Goal: Information Seeking & Learning: Learn about a topic

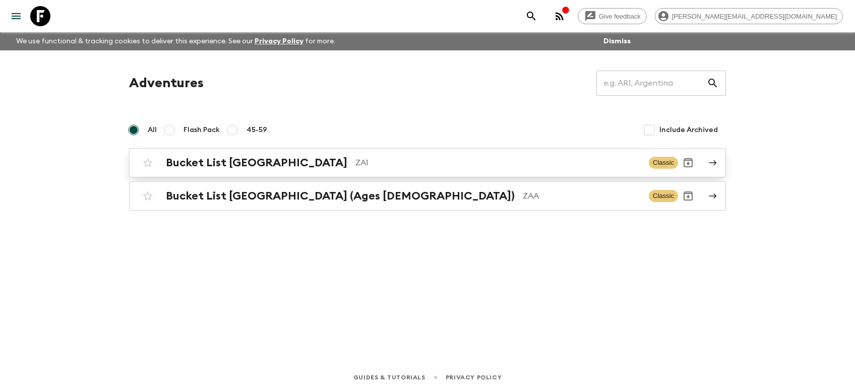
click at [190, 164] on h2 "Bucket List [GEOGRAPHIC_DATA]" at bounding box center [256, 162] width 181 height 13
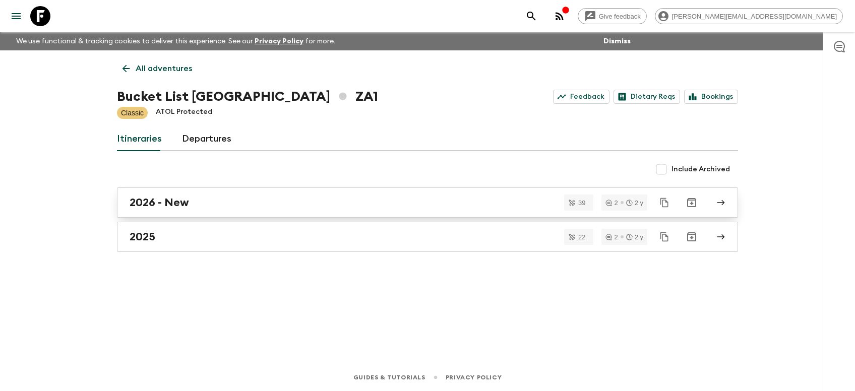
click at [169, 201] on h2 "2026 - New" at bounding box center [159, 202] width 59 height 13
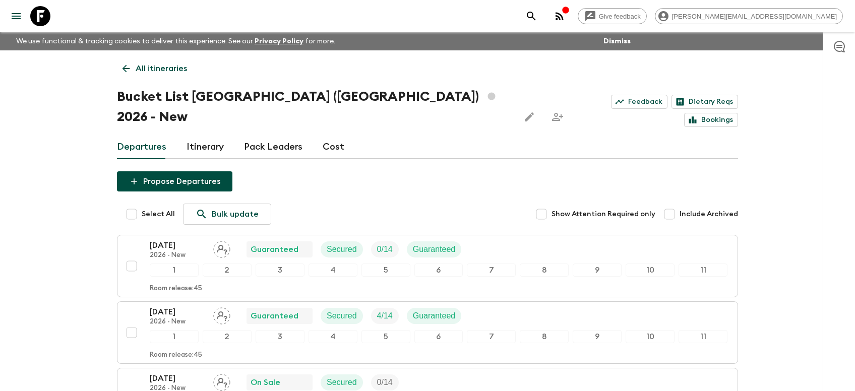
click at [325, 135] on link "Cost" at bounding box center [334, 147] width 22 height 24
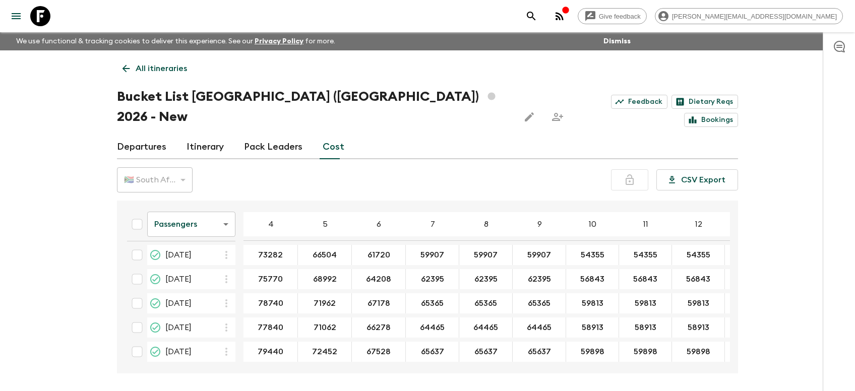
scroll to position [18, 0]
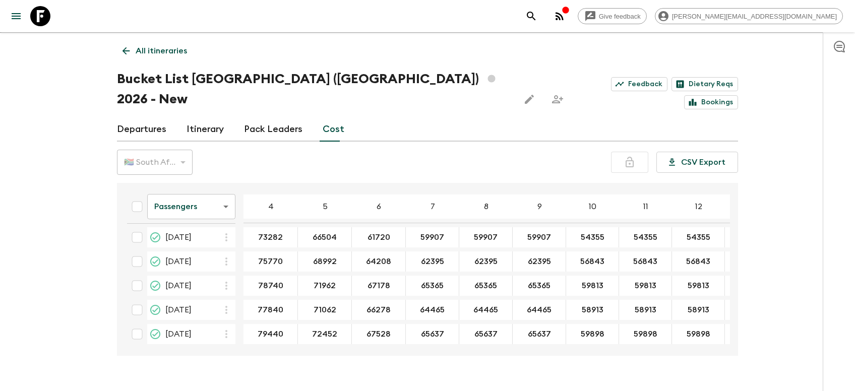
click at [222, 191] on body "Give feedback [PERSON_NAME][EMAIL_ADDRESS][DOMAIN_NAME] We use functional & tra…" at bounding box center [427, 196] width 855 height 429
click at [166, 231] on li "Extras" at bounding box center [191, 227] width 88 height 16
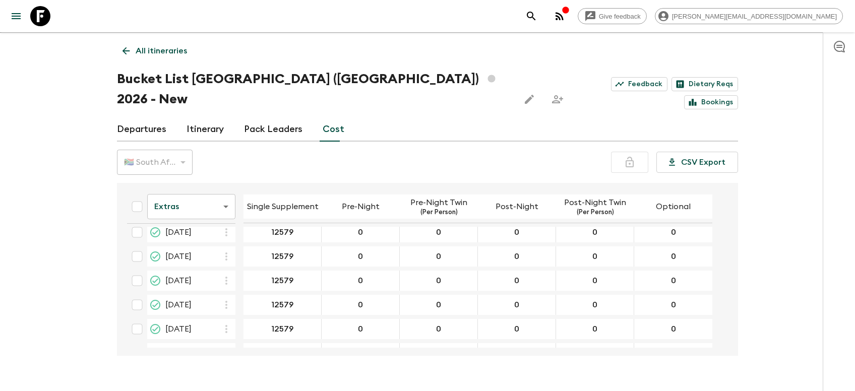
scroll to position [826, 0]
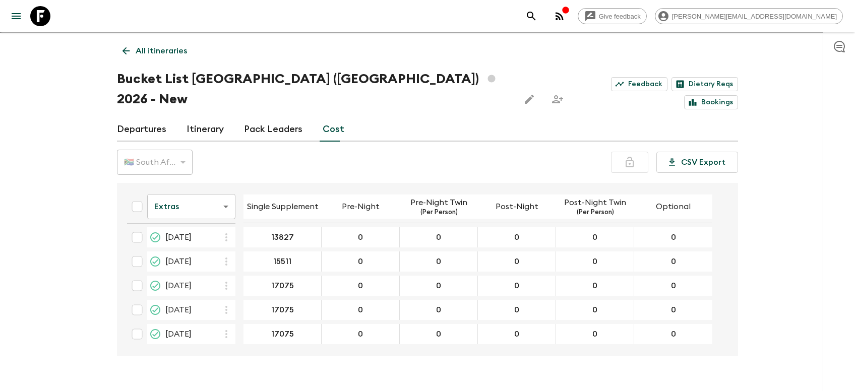
click at [224, 183] on body "Give feedback [PERSON_NAME][EMAIL_ADDRESS][DOMAIN_NAME] We use functional & tra…" at bounding box center [427, 196] width 855 height 429
click at [320, 344] on div at bounding box center [427, 195] width 855 height 391
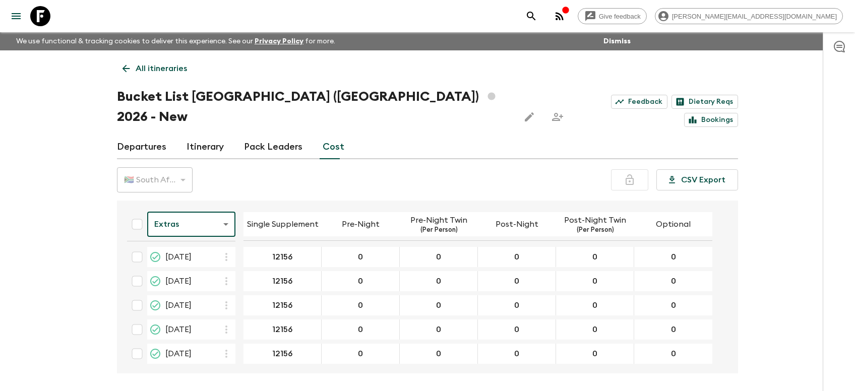
scroll to position [0, 0]
click at [222, 205] on body "Give feedback [PERSON_NAME][EMAIL_ADDRESS][DOMAIN_NAME] We use functional & tra…" at bounding box center [427, 214] width 855 height 429
click at [185, 229] on li "Passengers" at bounding box center [191, 229] width 88 height 16
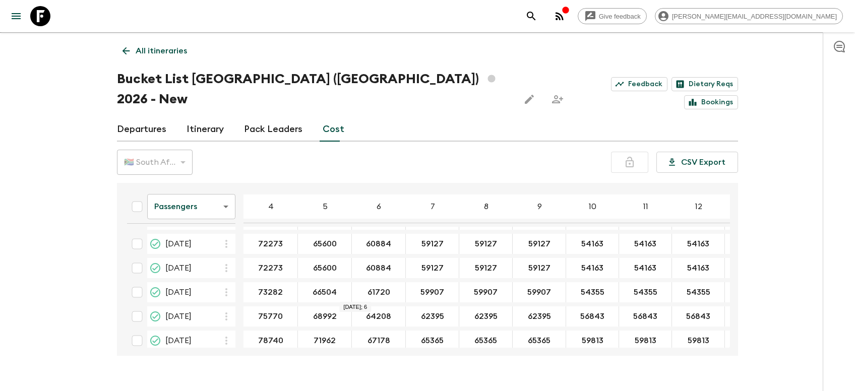
scroll to position [725, 0]
click at [226, 189] on body "Give feedback [PERSON_NAME][EMAIL_ADDRESS][DOMAIN_NAME] We use functional & tra…" at bounding box center [427, 196] width 855 height 429
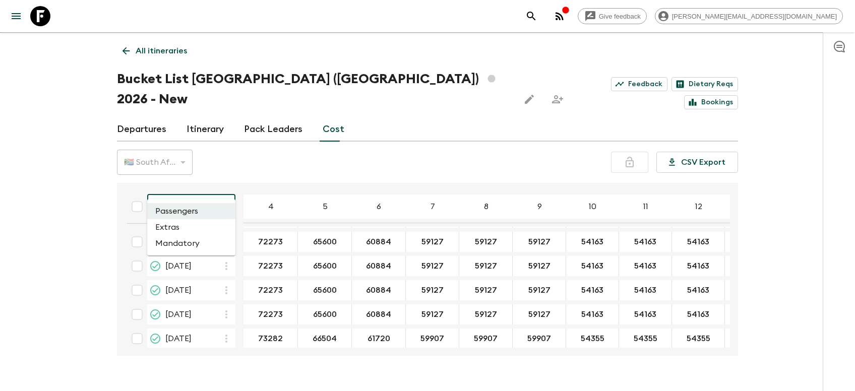
click at [183, 242] on li "Mandatory" at bounding box center [191, 243] width 88 height 16
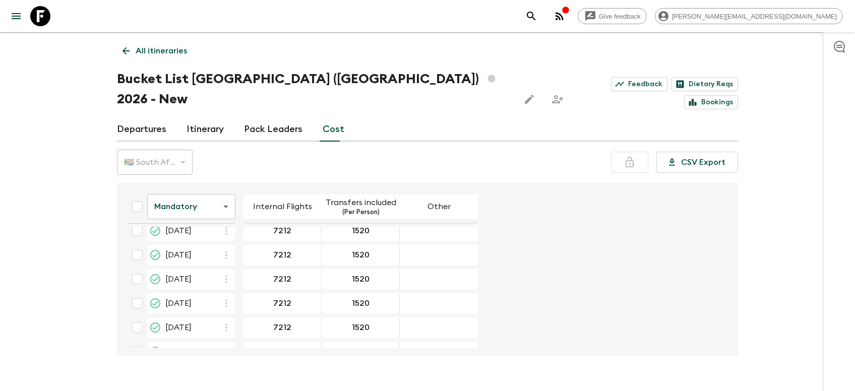
scroll to position [609, 0]
